Goal: Task Accomplishment & Management: Manage account settings

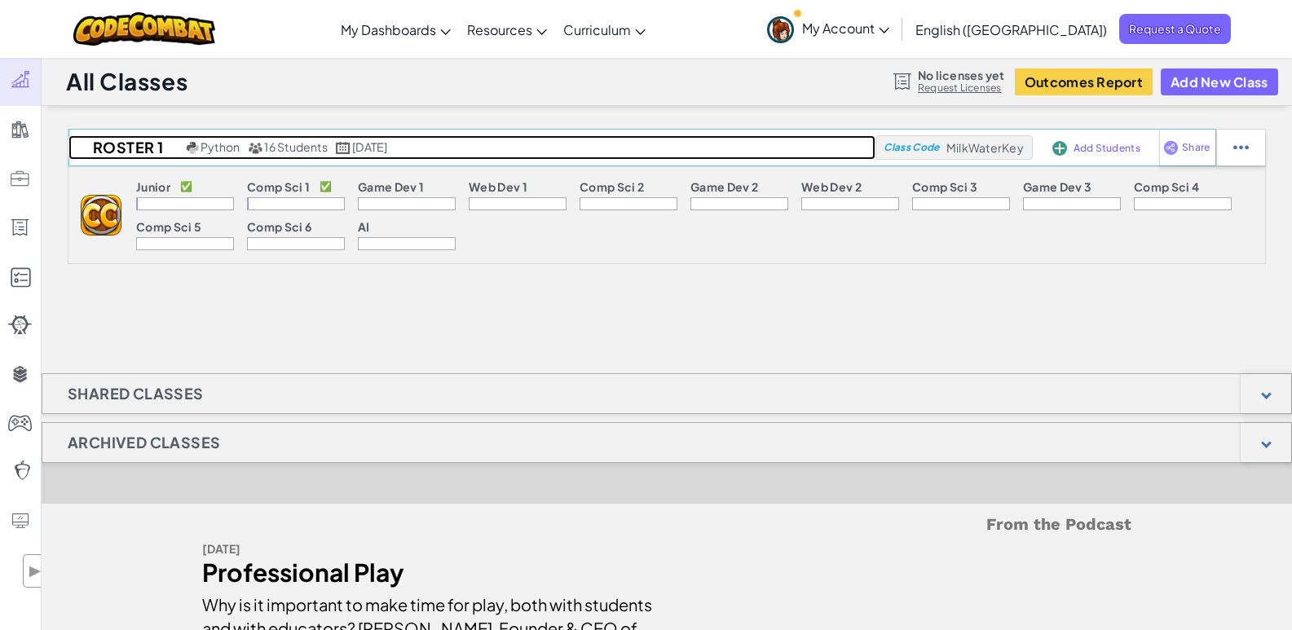
click at [290, 148] on span "16 Students" at bounding box center [296, 146] width 64 height 15
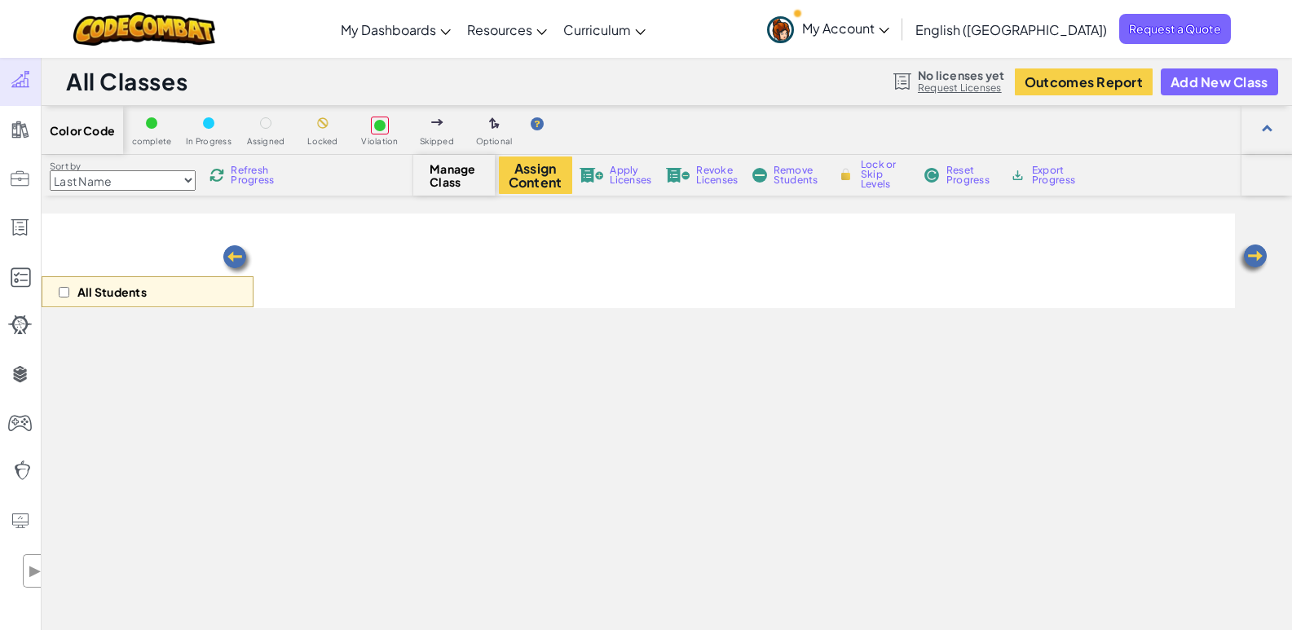
select select "560f1a9f22961295f9427742"
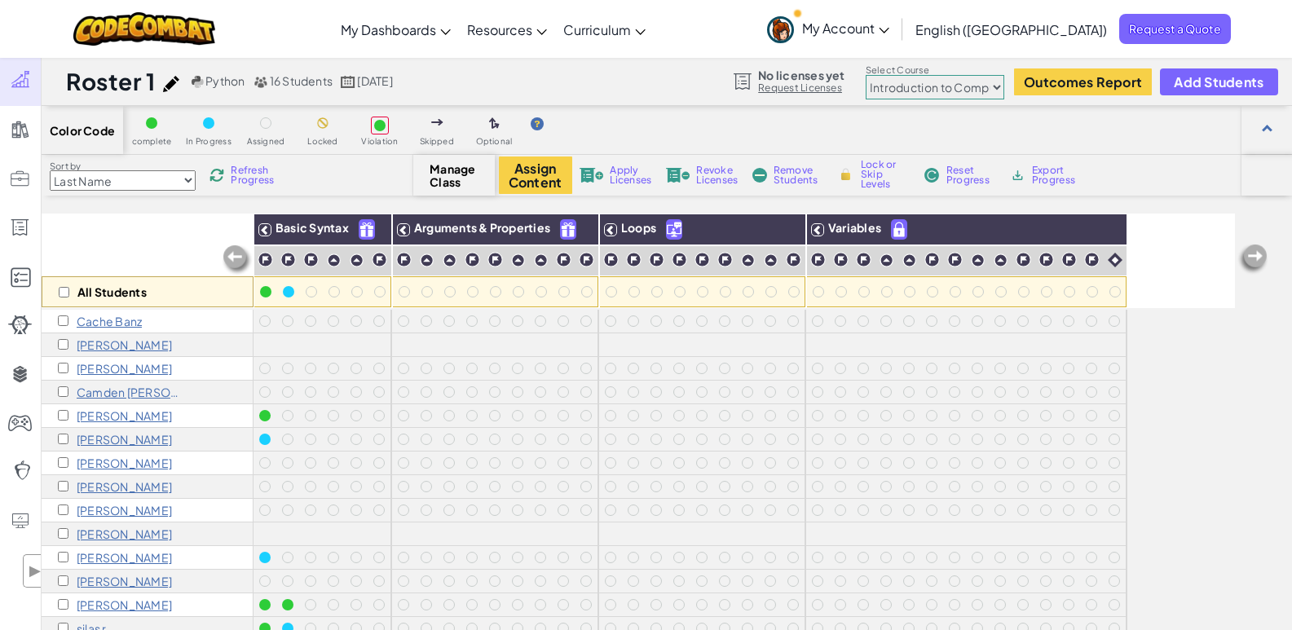
click at [615, 74] on div "Roster 1 Python 16 Students [DATE] No licenses yet Request Licenses Select Cour…" at bounding box center [667, 81] width 1250 height 49
click at [444, 163] on span "Manage Class" at bounding box center [454, 175] width 48 height 26
click at [452, 176] on span "Manage Class" at bounding box center [454, 175] width 48 height 26
click at [240, 176] on span "Refresh Progress" at bounding box center [256, 175] width 51 height 20
click at [313, 90] on div "Roster 1 Python 16 Students [DATE]" at bounding box center [231, 81] width 331 height 31
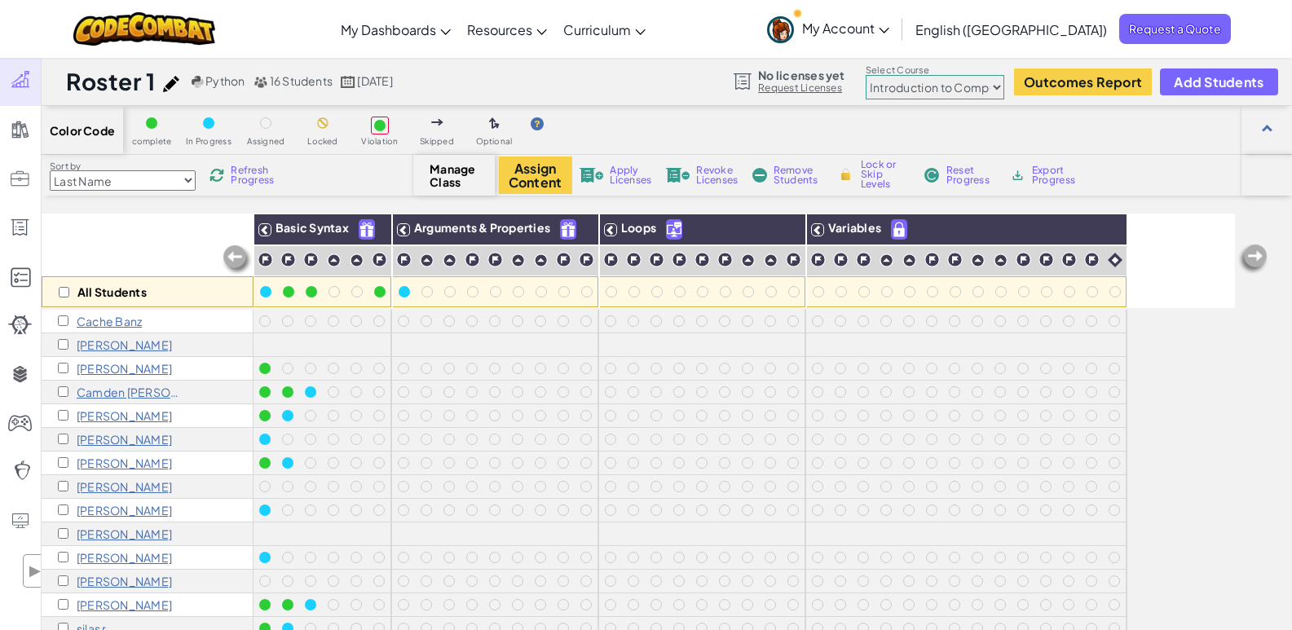
click at [990, 90] on select "Junior Introduction to Computer Science Game Development 1 Web Development 1 Co…" at bounding box center [935, 87] width 139 height 24
click at [1227, 75] on span "Add Students" at bounding box center [1219, 82] width 90 height 14
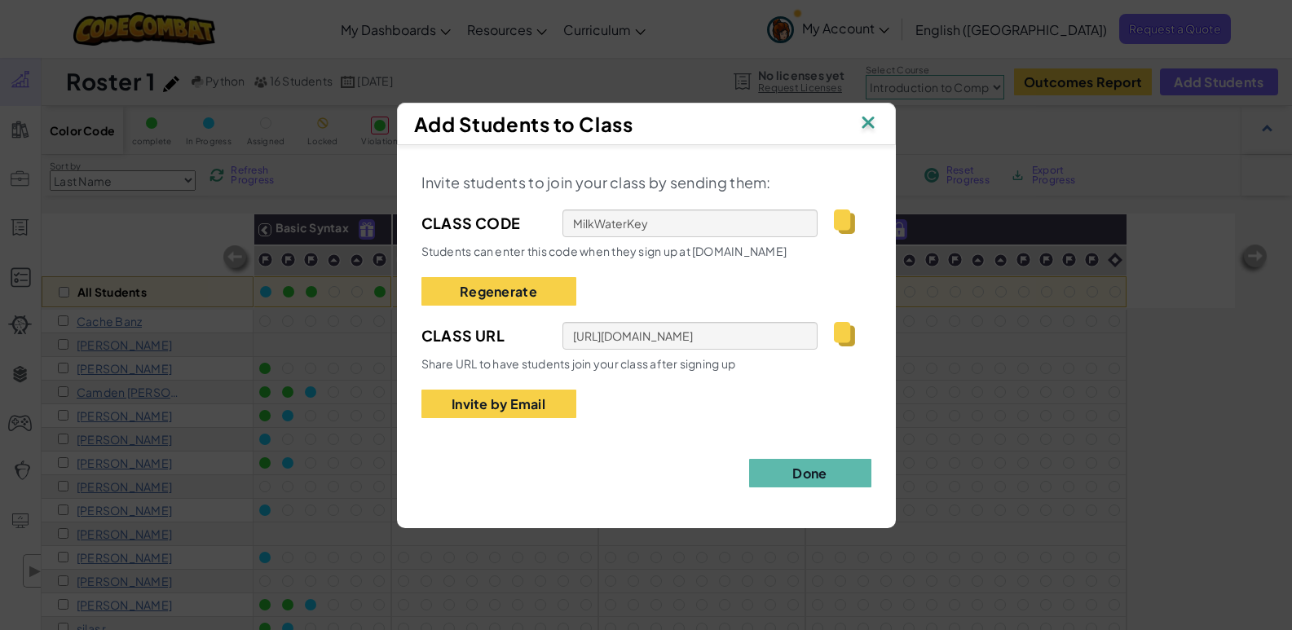
click at [866, 121] on img at bounding box center [867, 124] width 21 height 24
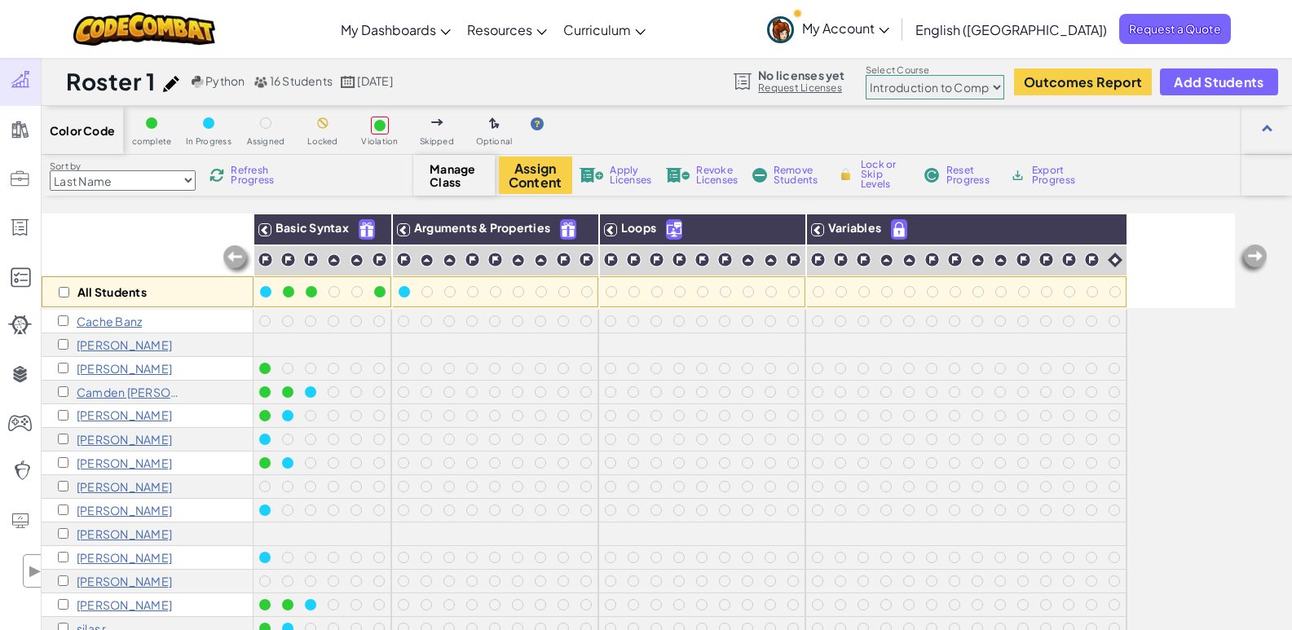
click at [302, 80] on span "16 Students" at bounding box center [302, 80] width 64 height 15
click at [105, 350] on p "[PERSON_NAME]" at bounding box center [124, 344] width 95 height 13
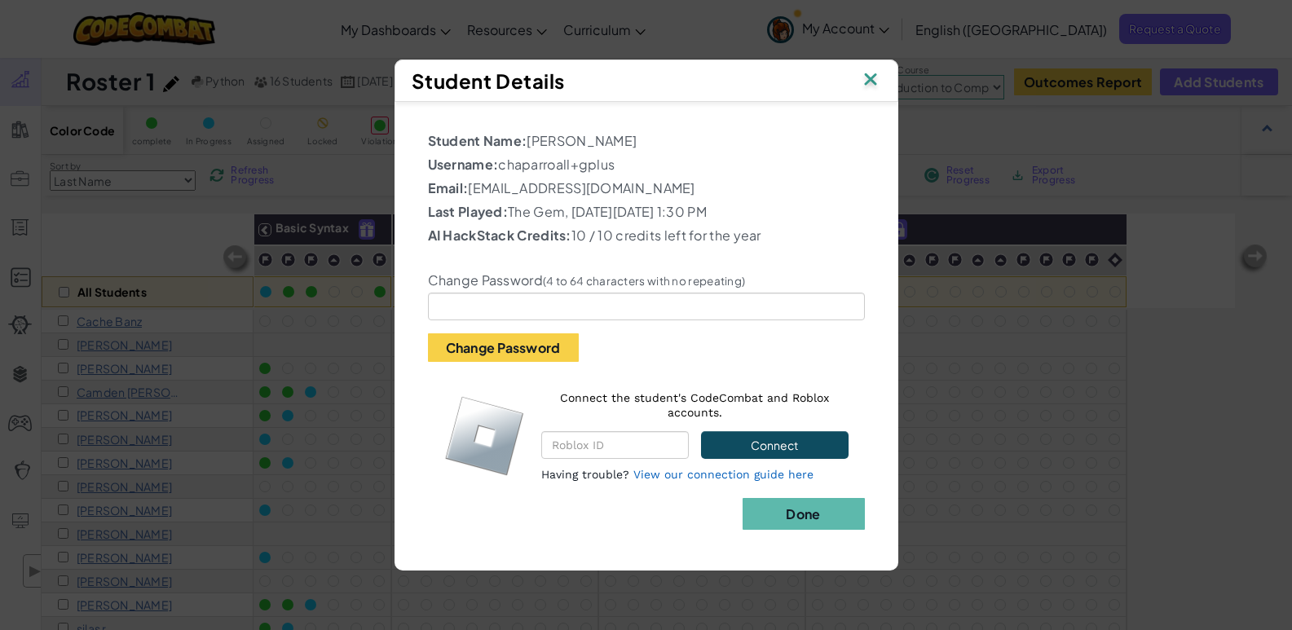
click at [632, 500] on div "Student Name: [PERSON_NAME] Username: chaparroall+gplus Email: [EMAIL_ADDRESS][…" at bounding box center [646, 328] width 487 height 436
click at [780, 507] on button "Done" at bounding box center [803, 514] width 122 height 32
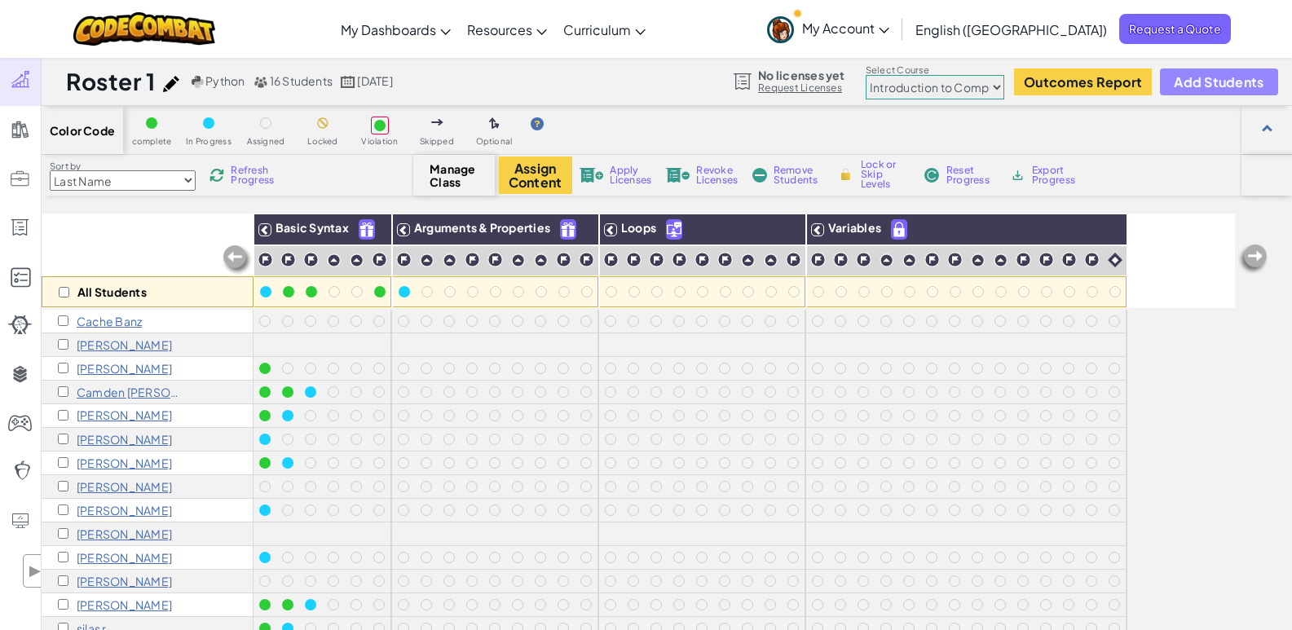
click at [1225, 86] on span "Add Students" at bounding box center [1219, 82] width 90 height 14
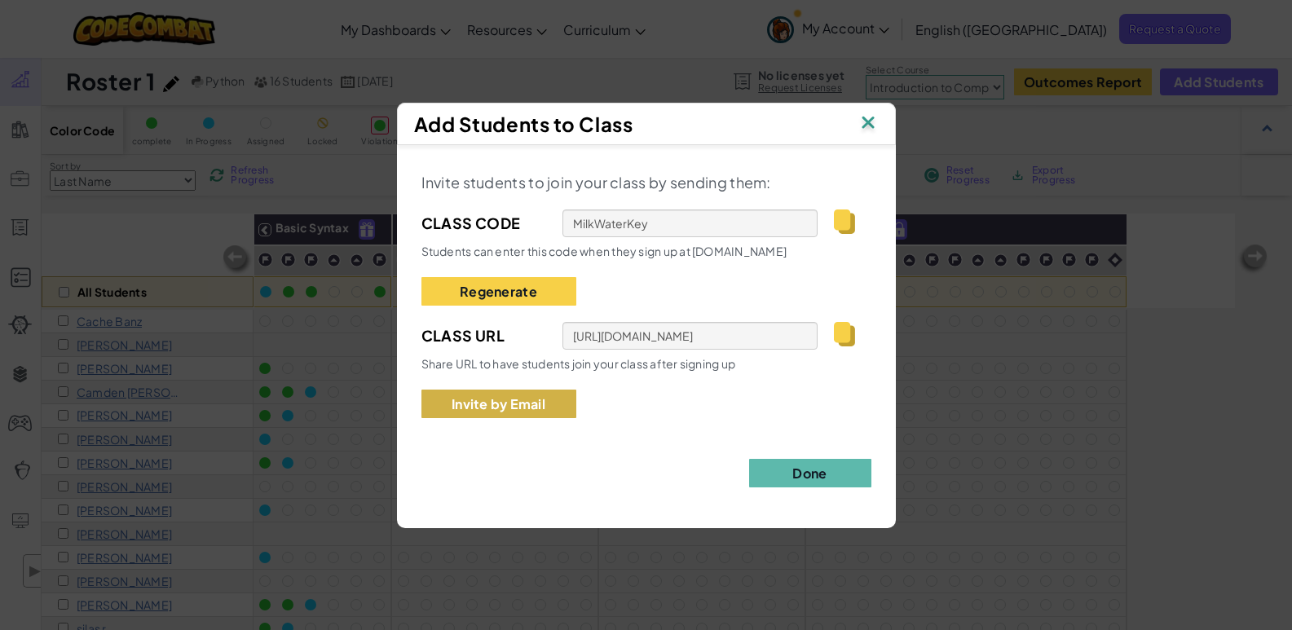
click at [522, 400] on button "Invite by Email" at bounding box center [498, 404] width 155 height 29
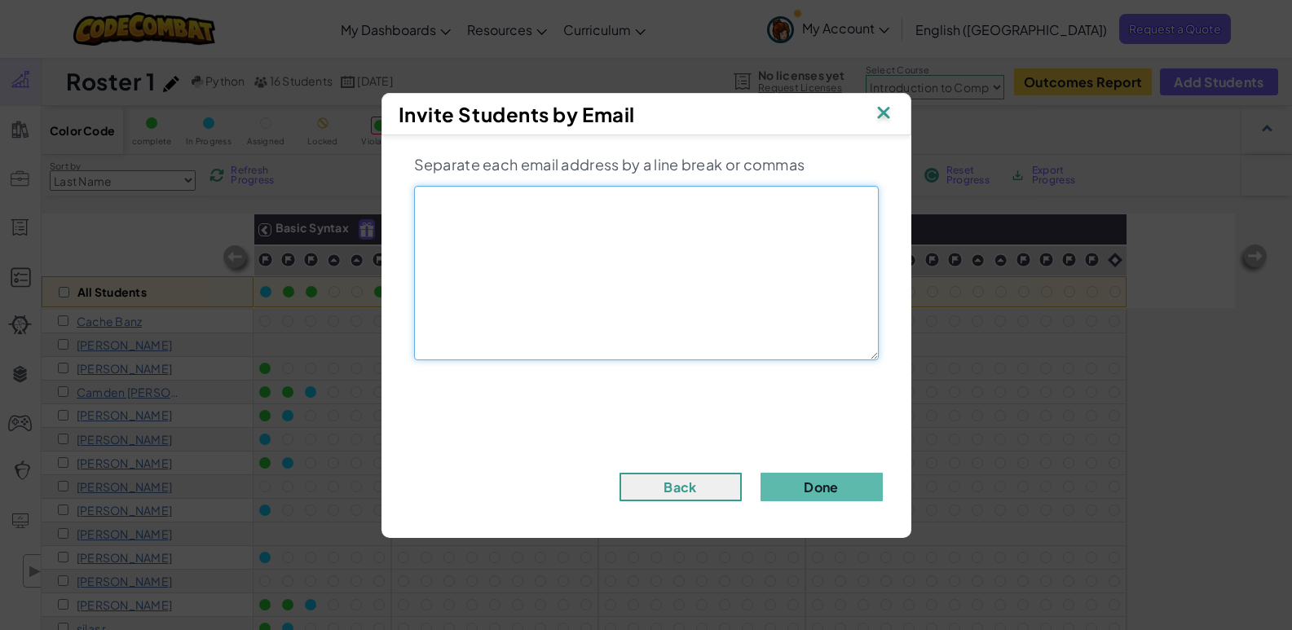
click at [573, 243] on textarea at bounding box center [646, 273] width 465 height 174
type textarea "[EMAIL_ADDRESS][DOMAIN_NAME]"
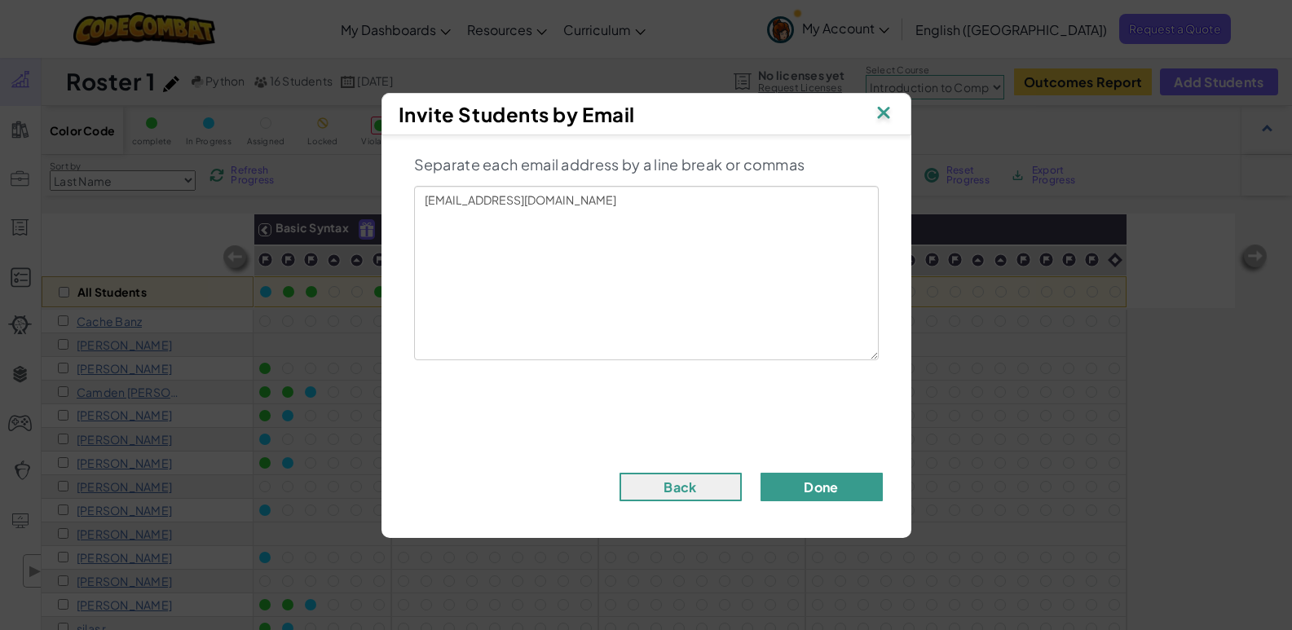
click at [846, 491] on button "Done" at bounding box center [821, 487] width 122 height 29
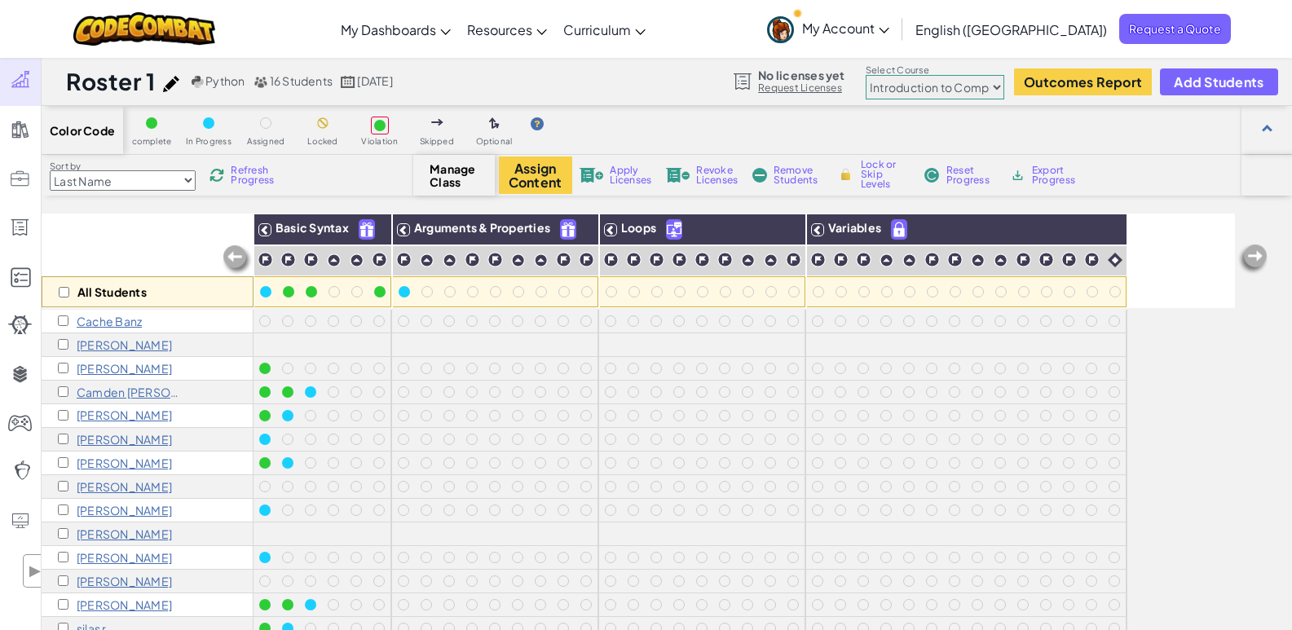
click at [889, 28] on icon at bounding box center [884, 31] width 11 height 6
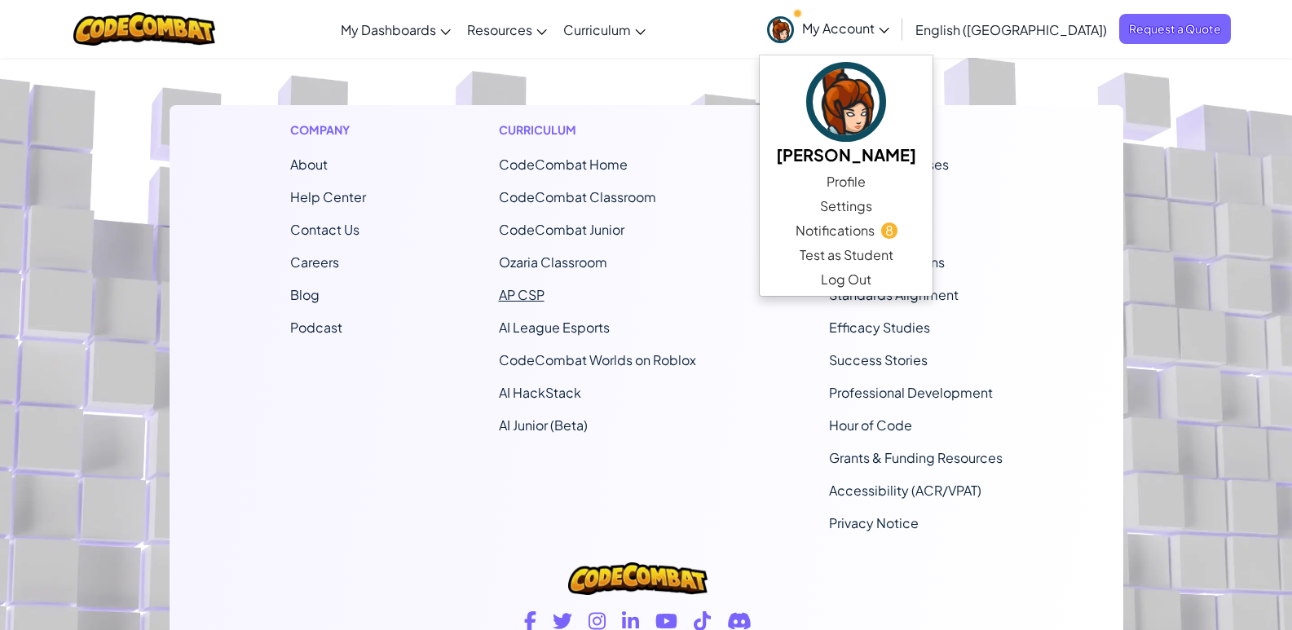
scroll to position [815, 0]
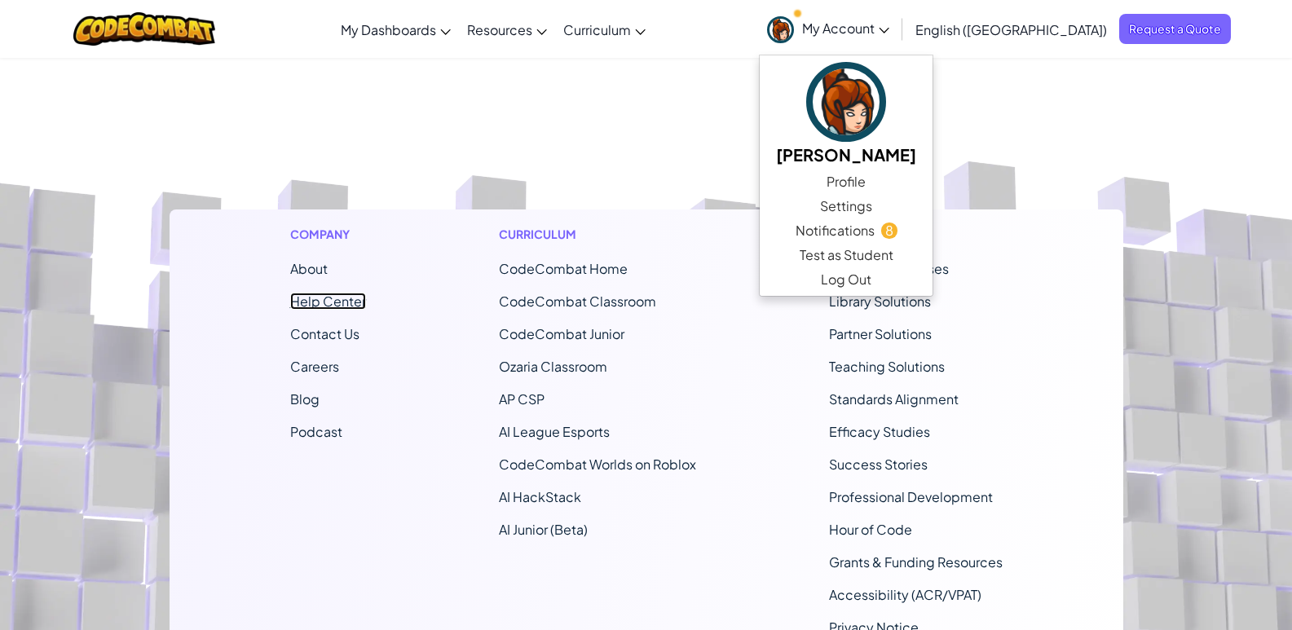
click at [336, 305] on link "Help Center" at bounding box center [328, 301] width 76 height 17
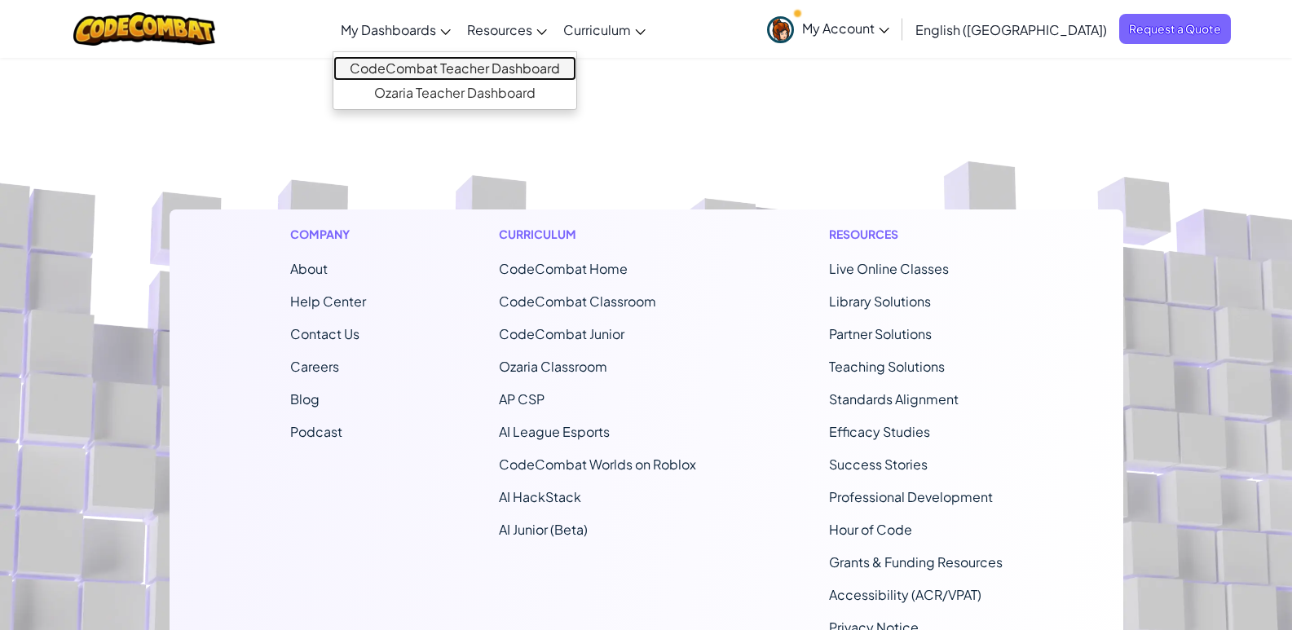
click at [496, 60] on link "CodeCombat Teacher Dashboard" at bounding box center [454, 68] width 243 height 24
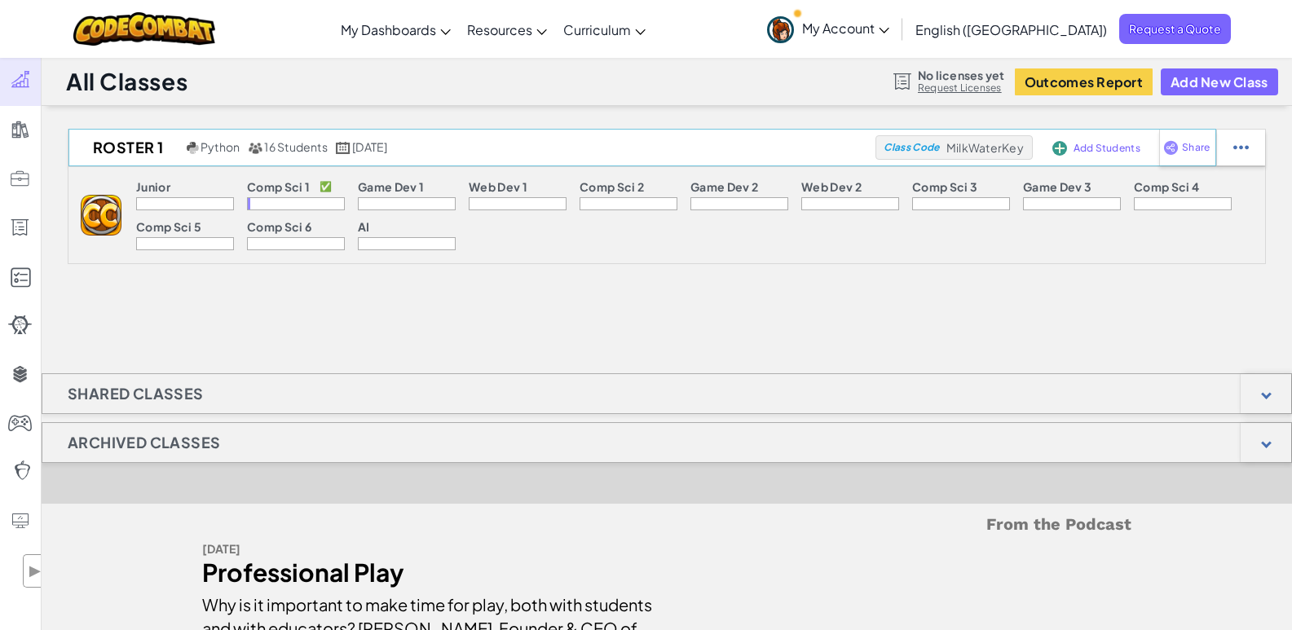
click at [1113, 148] on span "Add Students" at bounding box center [1106, 148] width 67 height 10
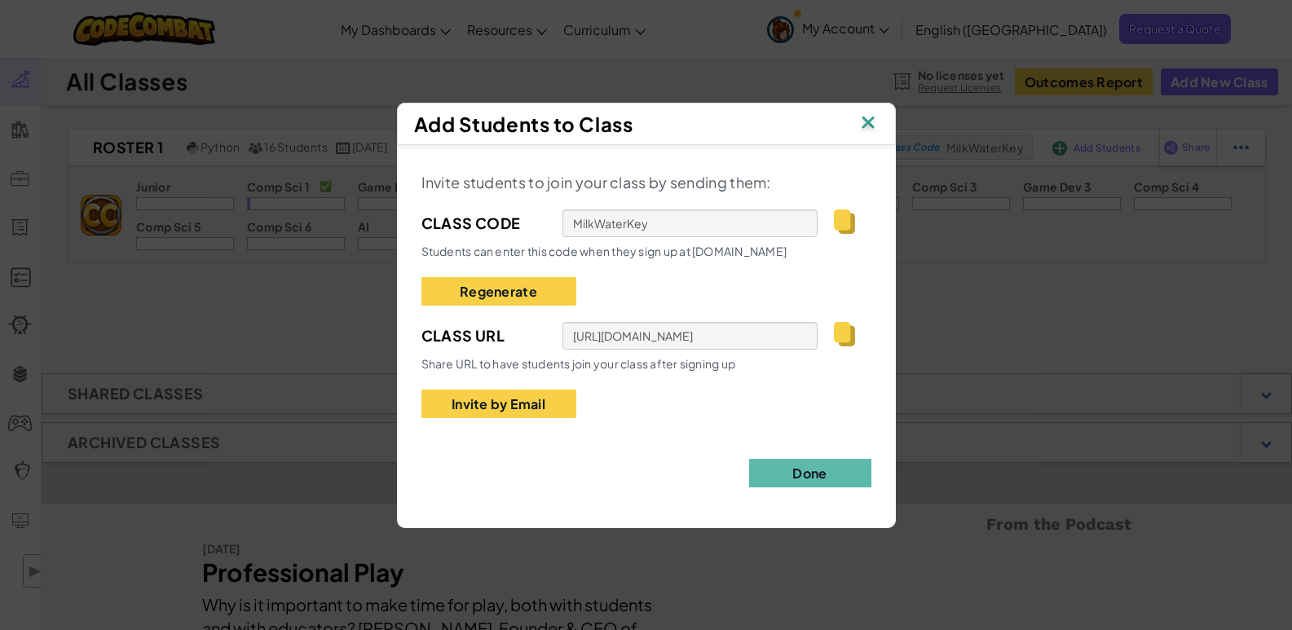
click at [873, 128] on img at bounding box center [867, 124] width 21 height 24
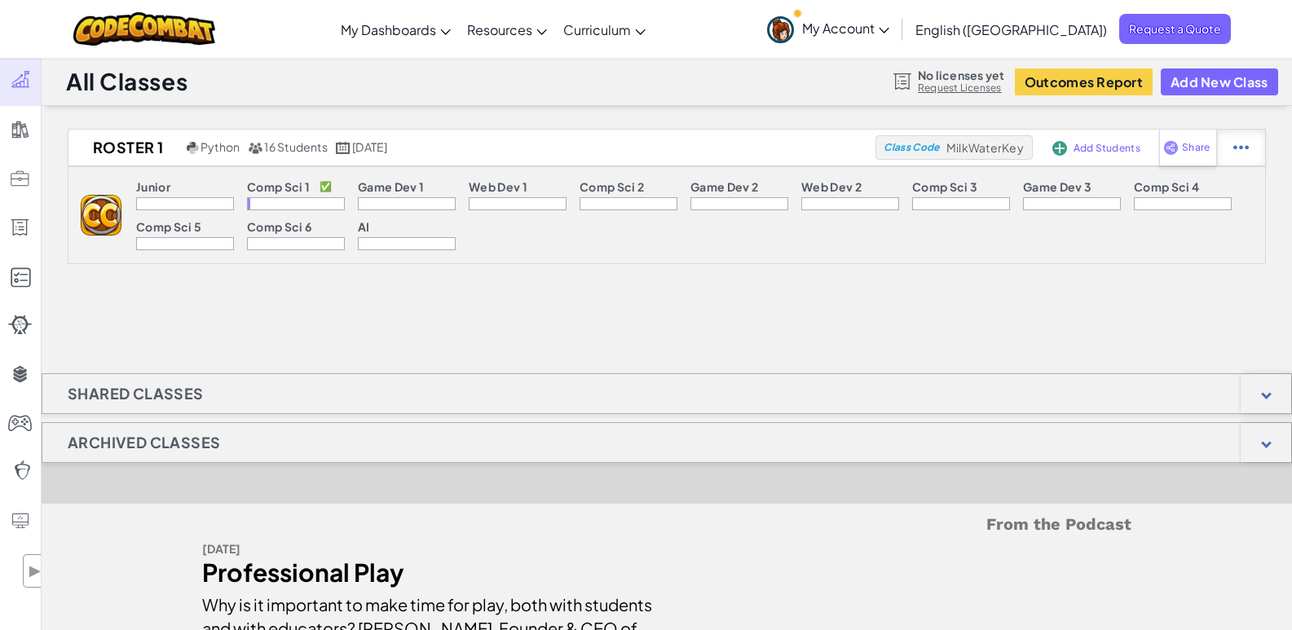
click at [1246, 144] on img at bounding box center [1240, 147] width 15 height 15
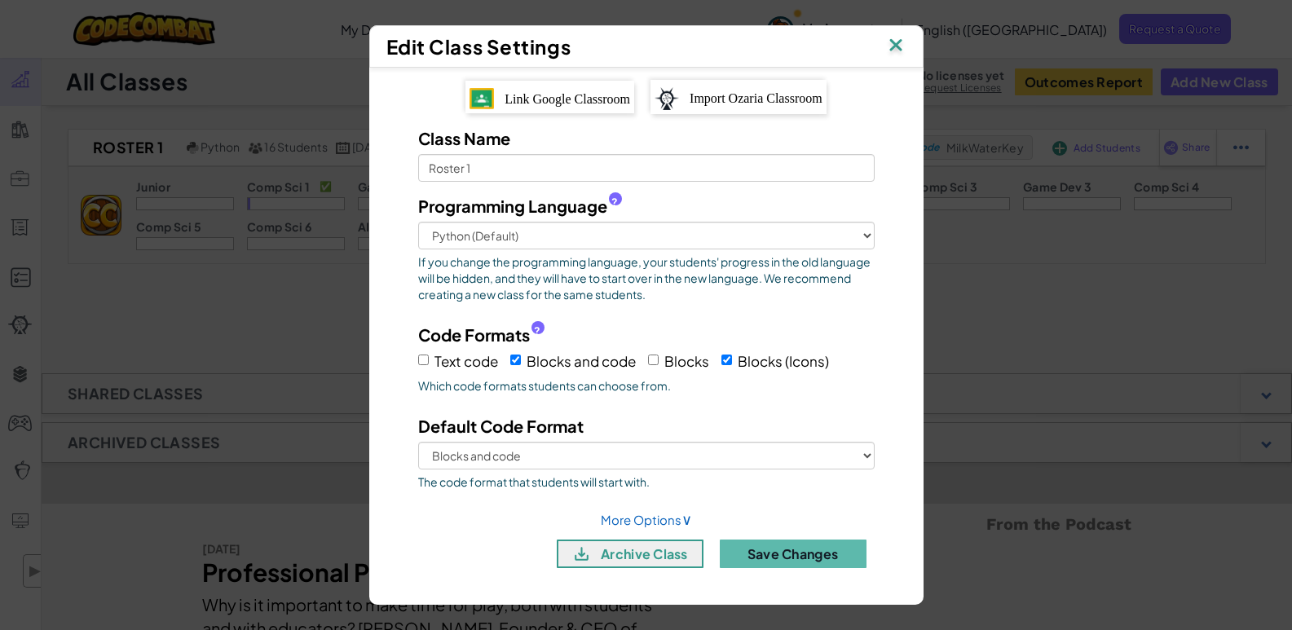
click at [894, 48] on img at bounding box center [895, 46] width 21 height 24
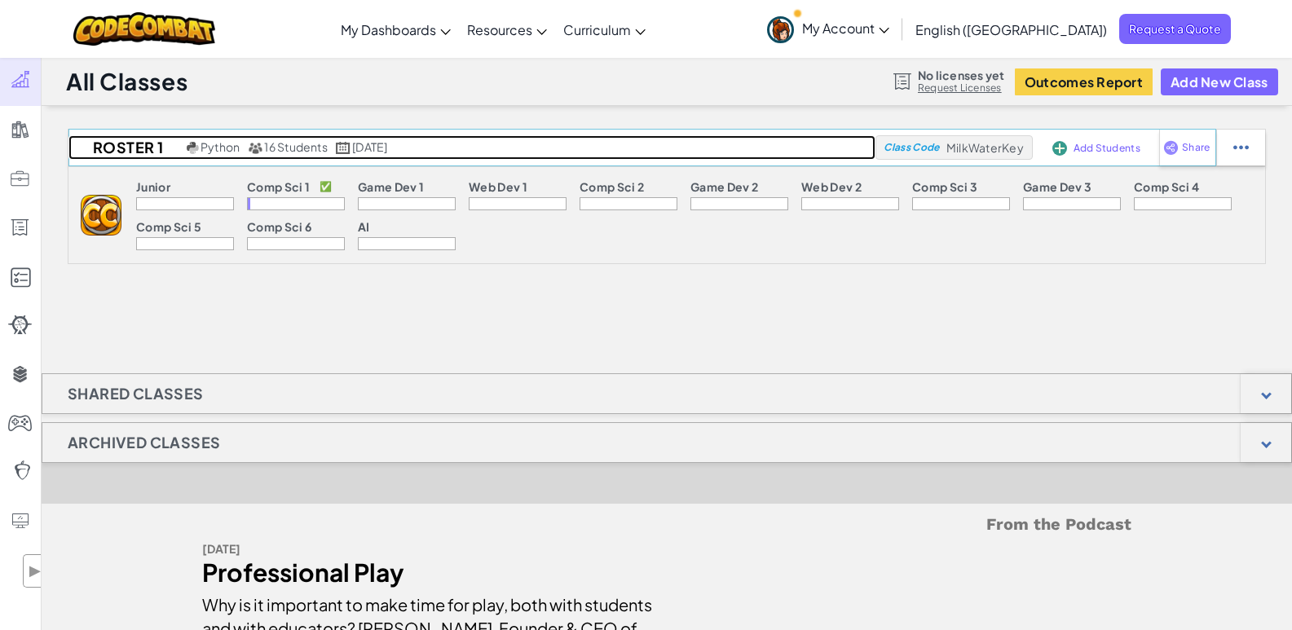
click at [301, 152] on span "16 Students" at bounding box center [296, 146] width 64 height 15
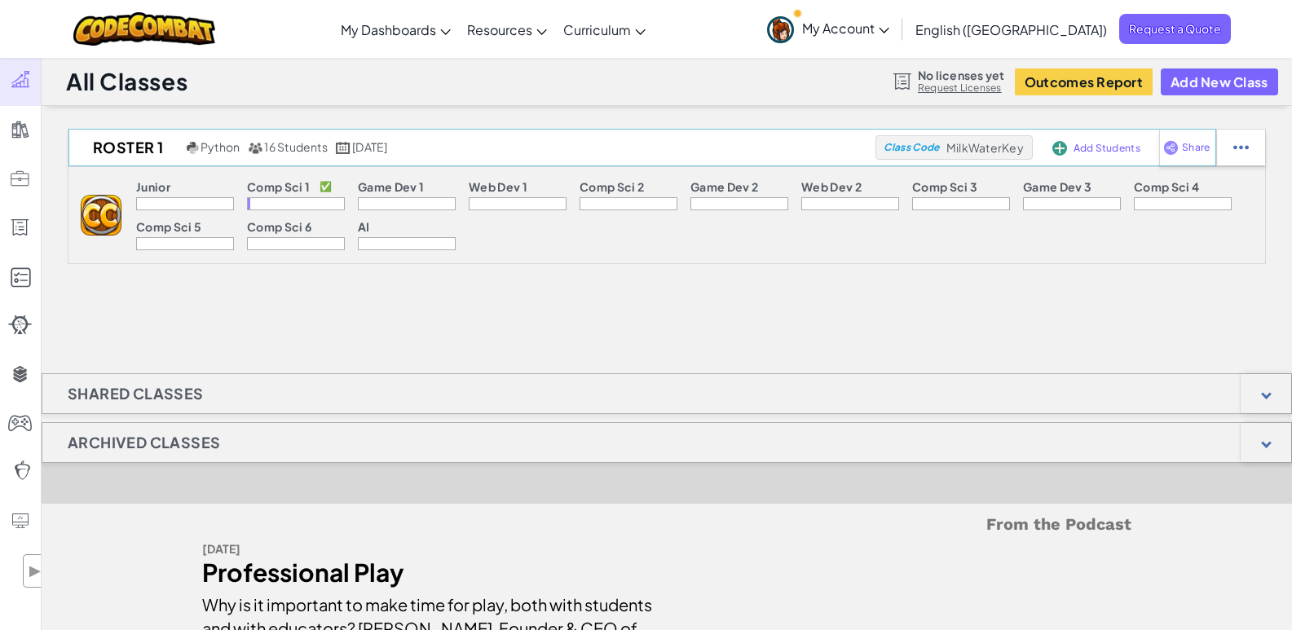
select select "560f1a9f22961295f9427742"
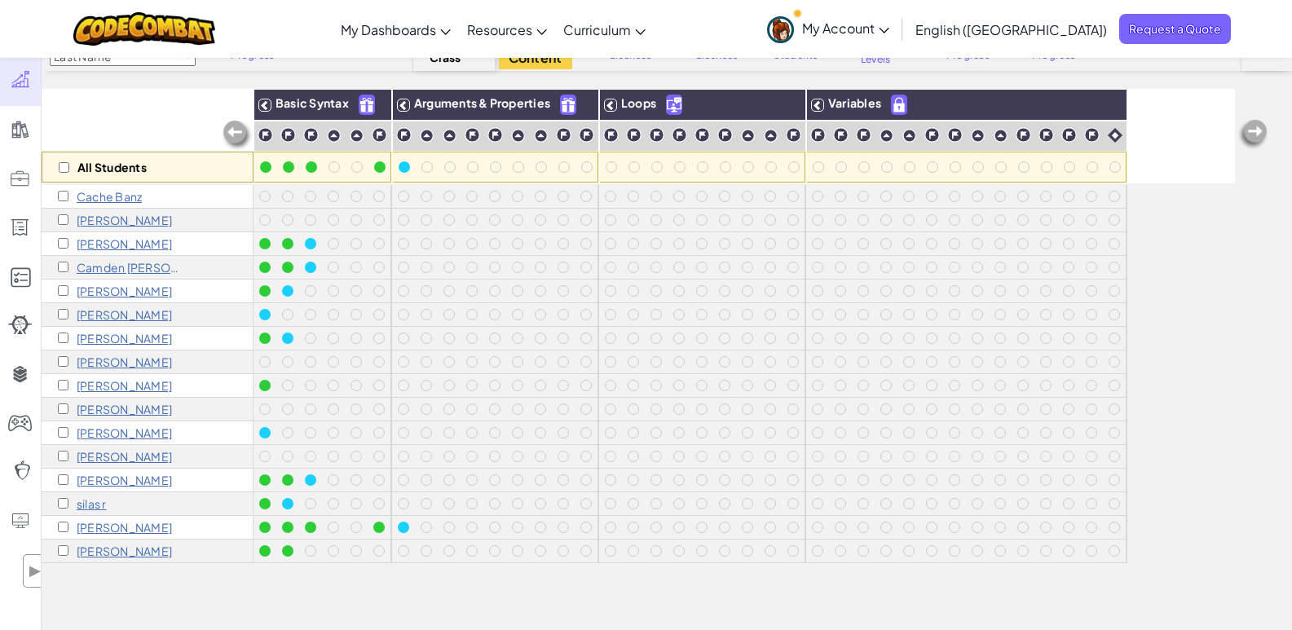
scroll to position [82, 0]
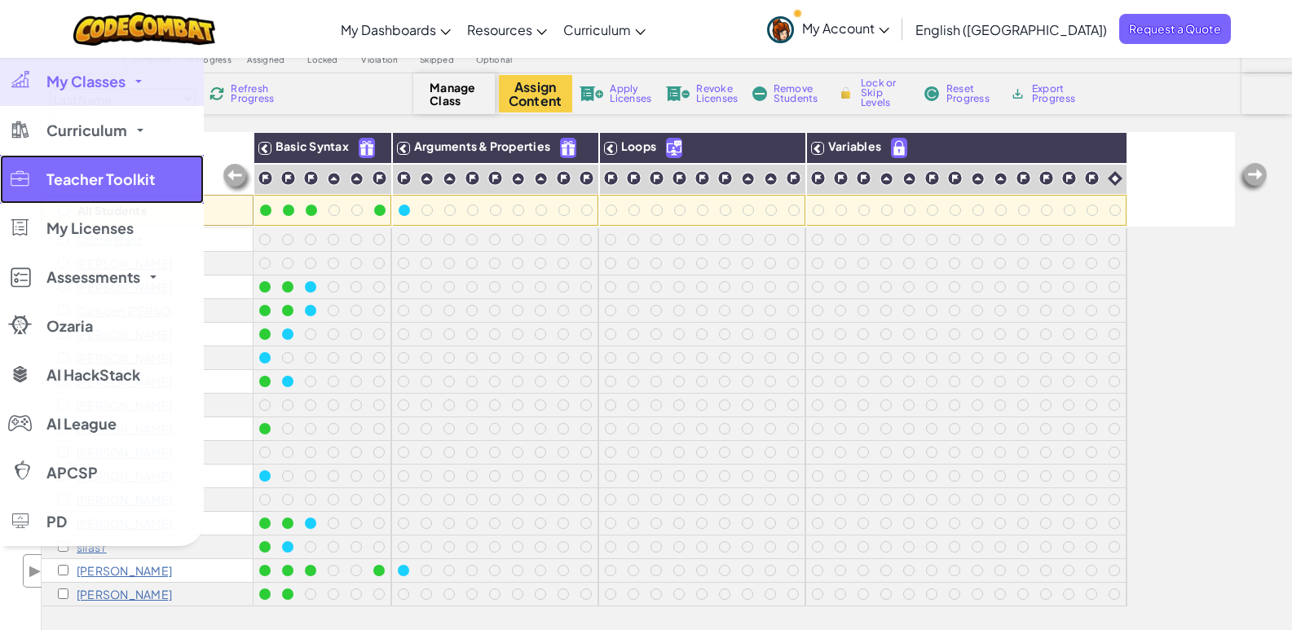
click at [25, 178] on div at bounding box center [20, 178] width 24 height 19
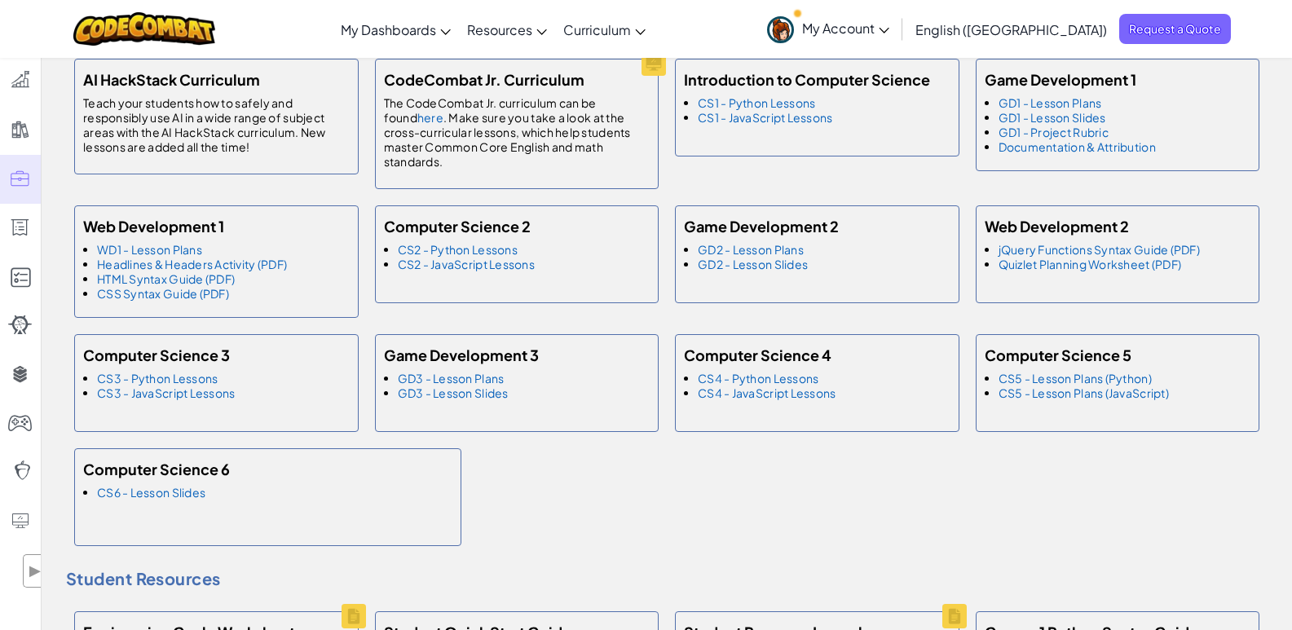
scroll to position [734, 0]
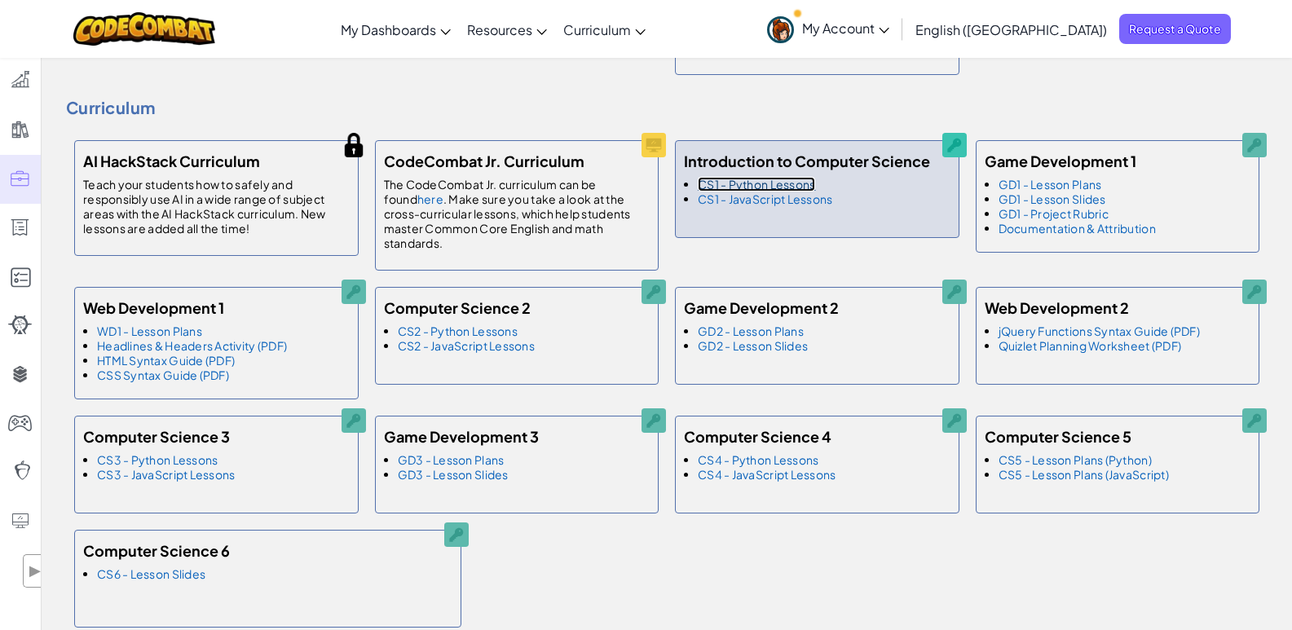
click at [766, 183] on link "CS1 - Python Lessons" at bounding box center [756, 184] width 117 height 15
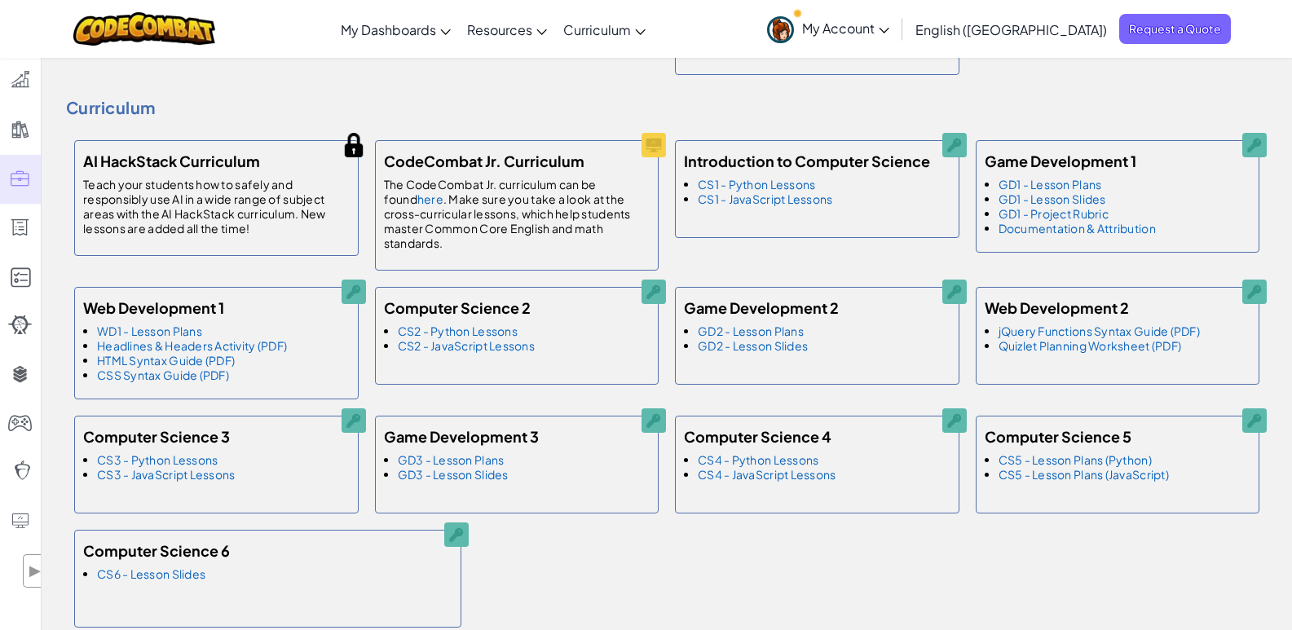
click at [1079, 37] on span "English ([GEOGRAPHIC_DATA])" at bounding box center [1011, 29] width 192 height 17
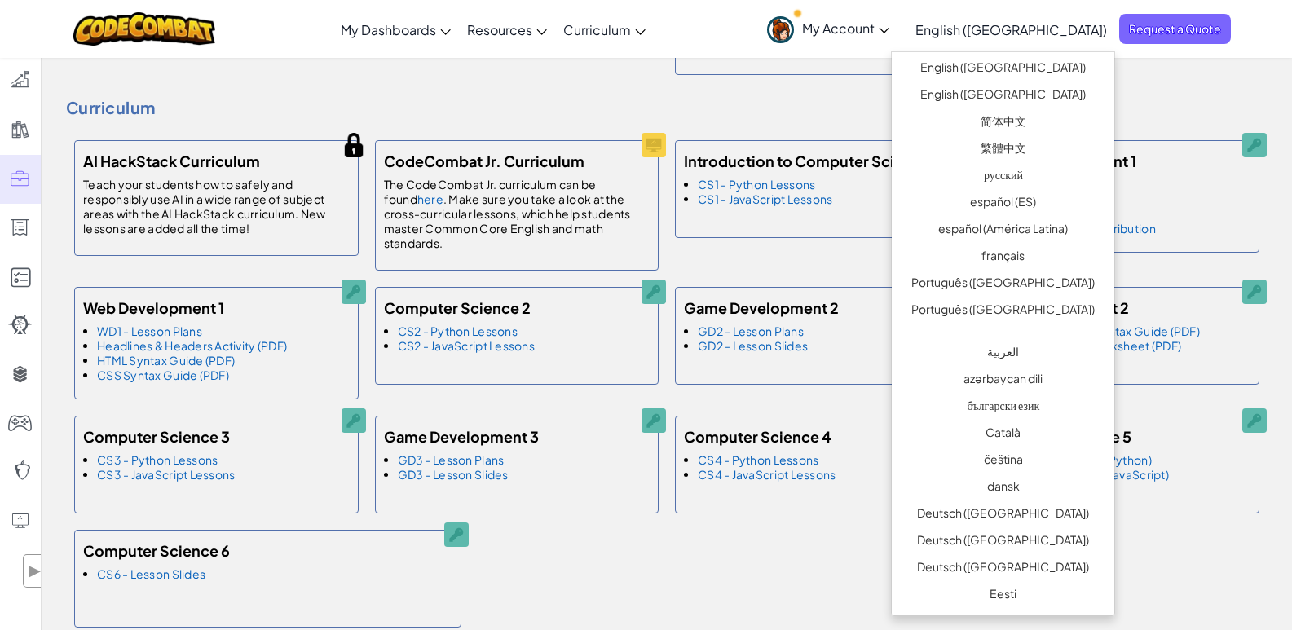
click at [1079, 37] on span "English ([GEOGRAPHIC_DATA])" at bounding box center [1011, 29] width 192 height 17
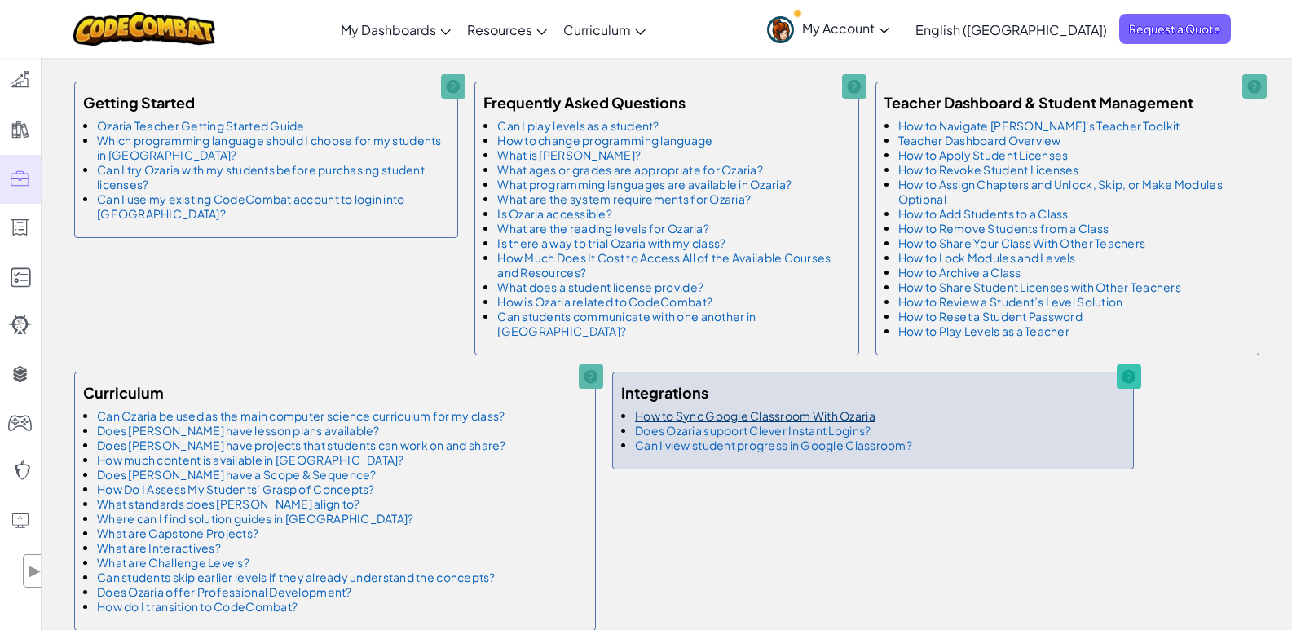
scroll to position [1712, 0]
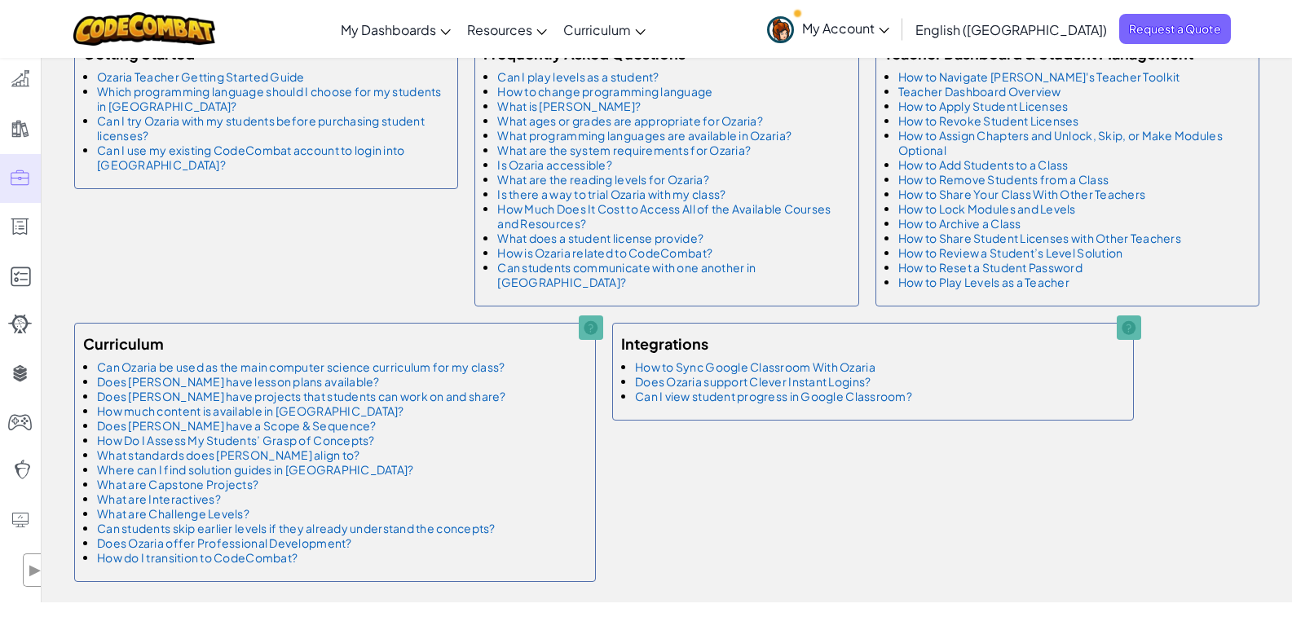
click at [857, 461] on div "Getting Started Ozaria Teacher Getting Started Guide Which programming language…" at bounding box center [666, 307] width 1201 height 566
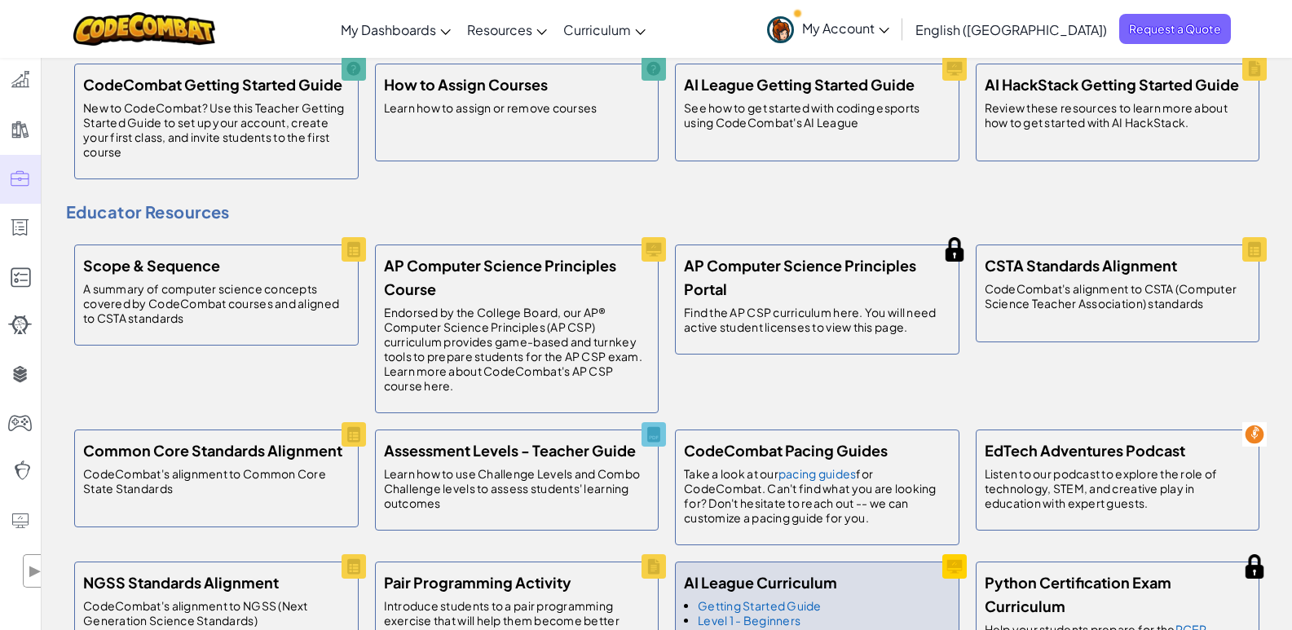
scroll to position [0, 0]
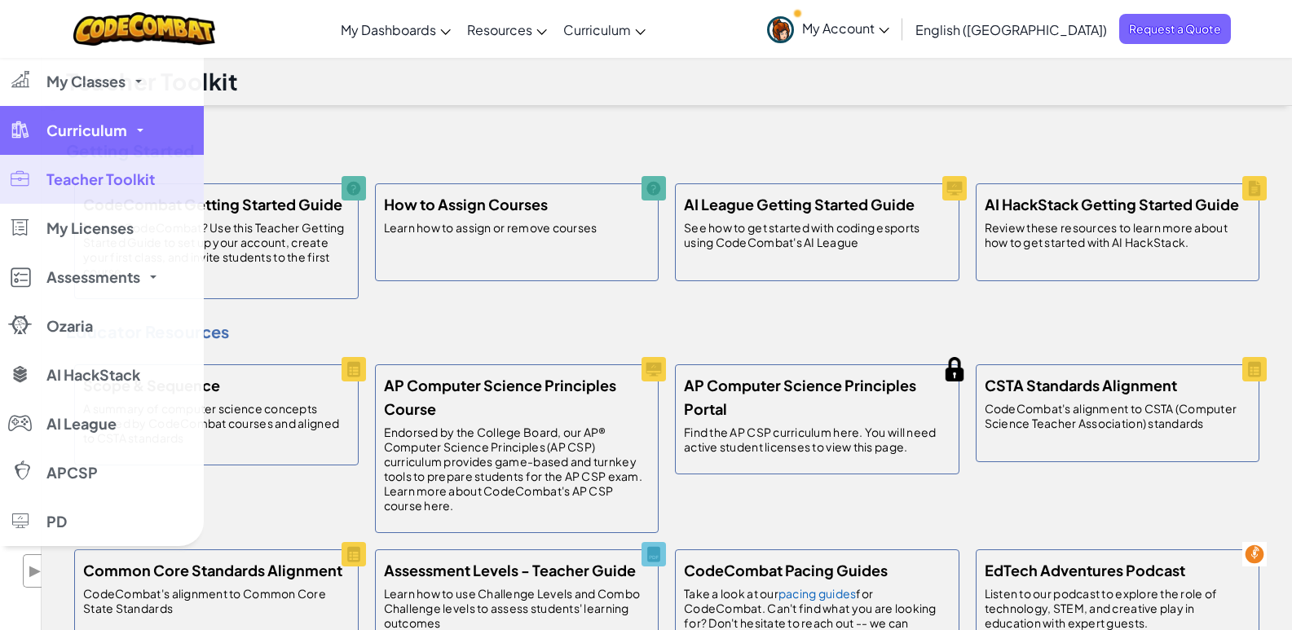
click at [30, 121] on div at bounding box center [20, 129] width 24 height 19
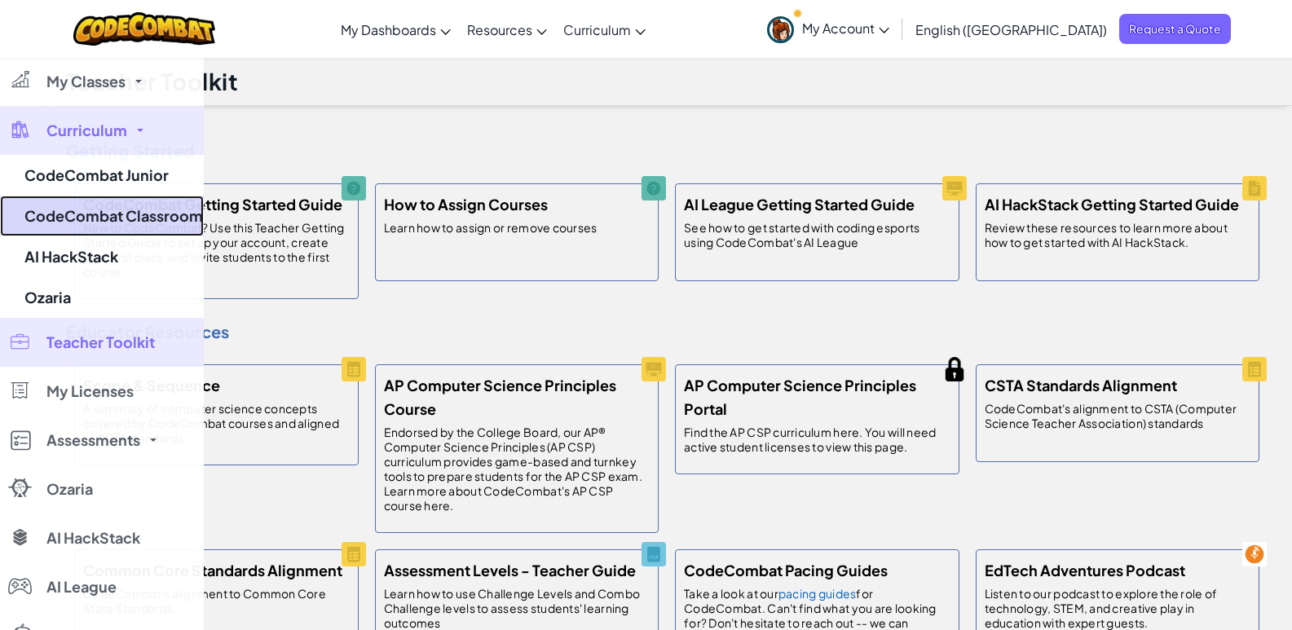
click at [99, 217] on link "CodeCombat Classroom" at bounding box center [102, 216] width 204 height 41
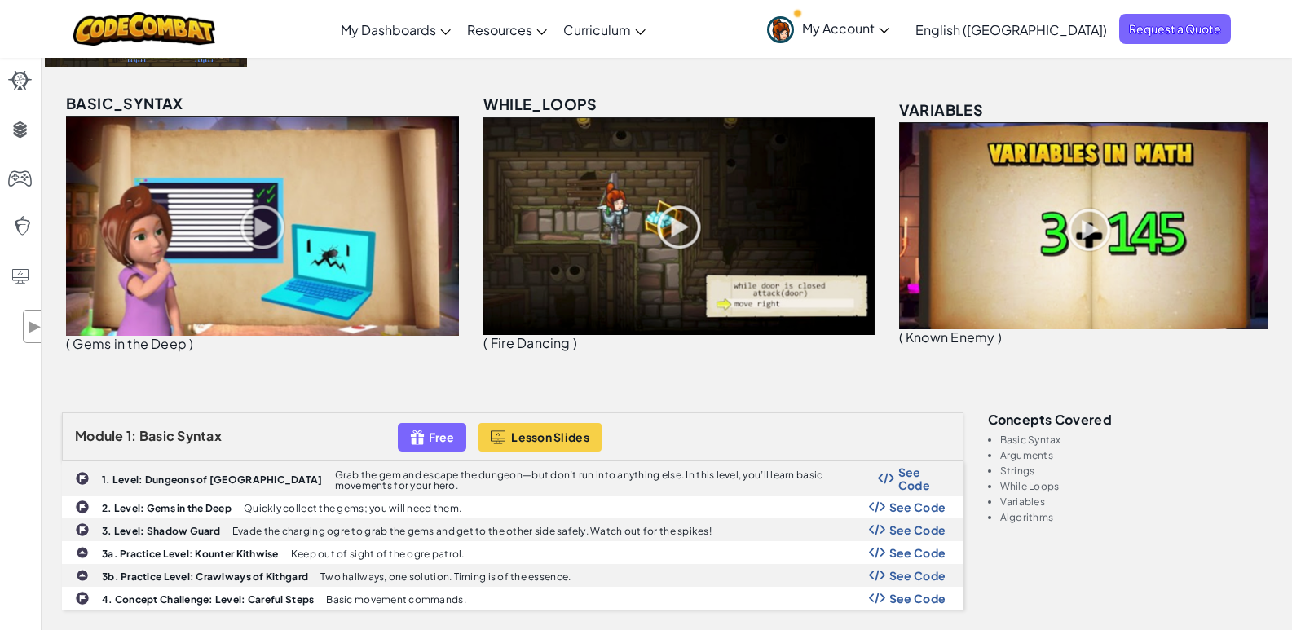
scroll to position [326, 0]
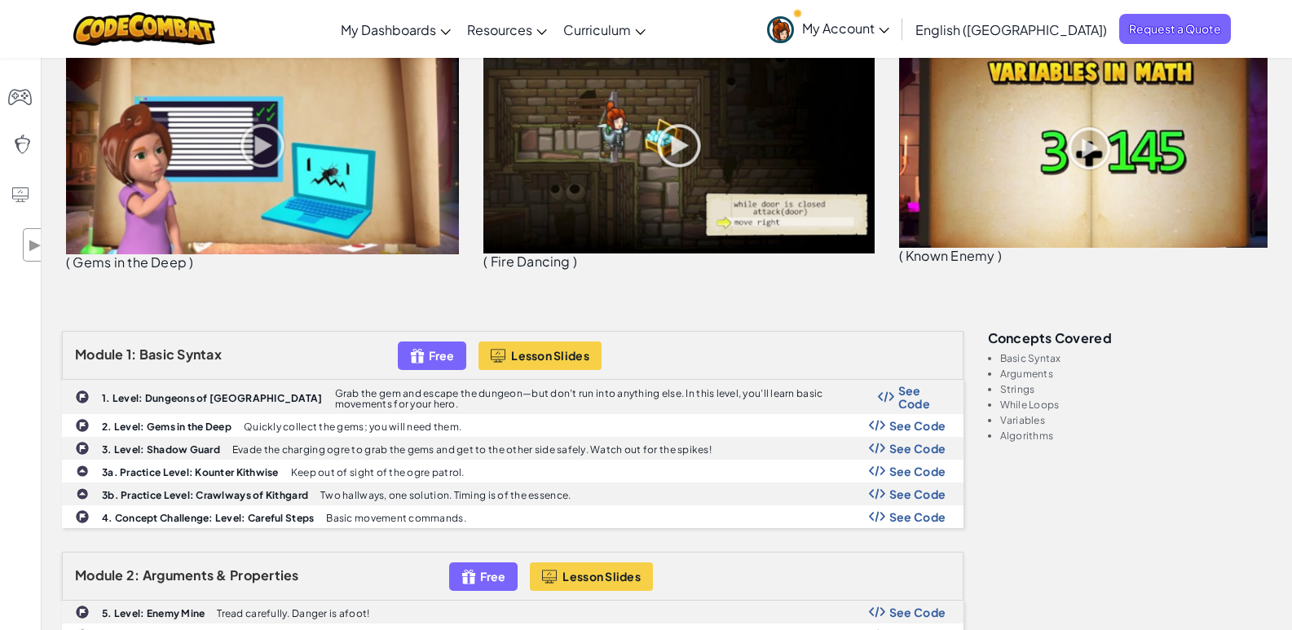
click at [279, 147] on img at bounding box center [262, 144] width 393 height 220
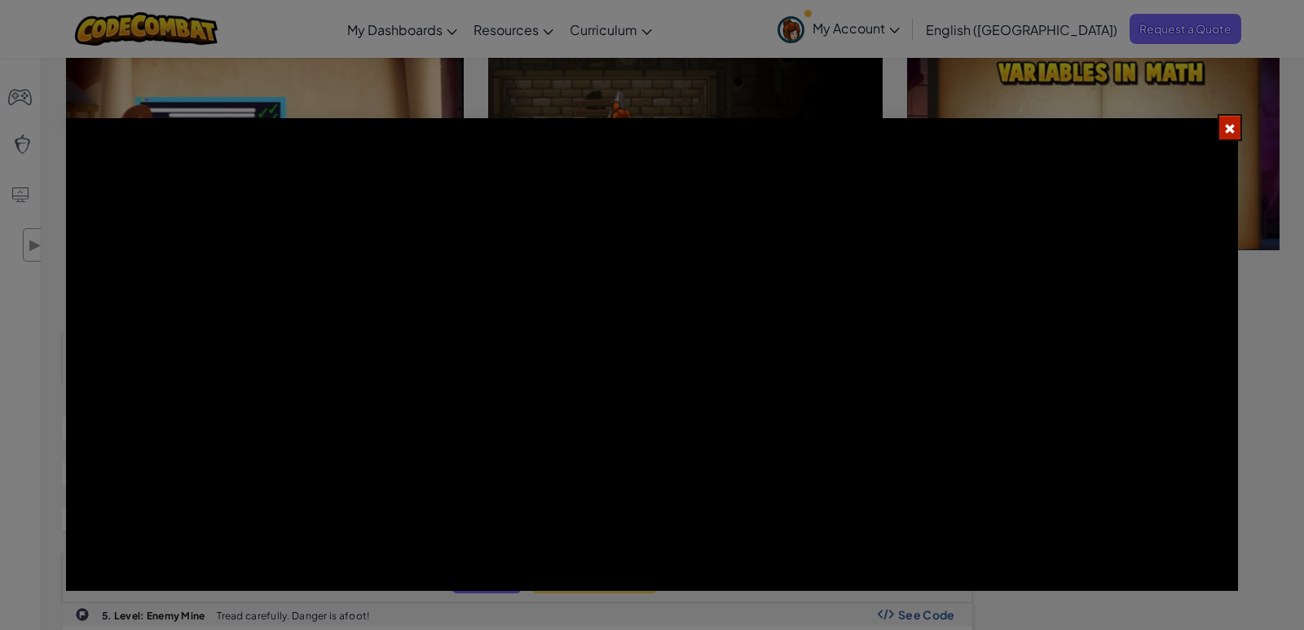
click at [509, 98] on div at bounding box center [652, 315] width 1304 height 630
